Goal: Find specific page/section: Find specific page/section

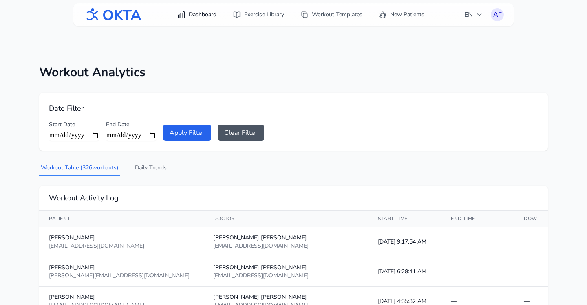
click at [190, 13] on link "Dashboard" at bounding box center [197, 14] width 49 height 15
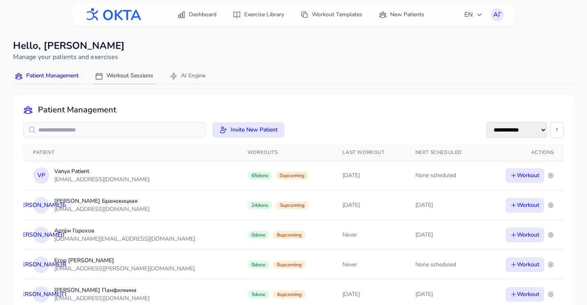
click at [126, 69] on button "Workout Sessions" at bounding box center [124, 77] width 62 height 16
